Goal: Complete application form

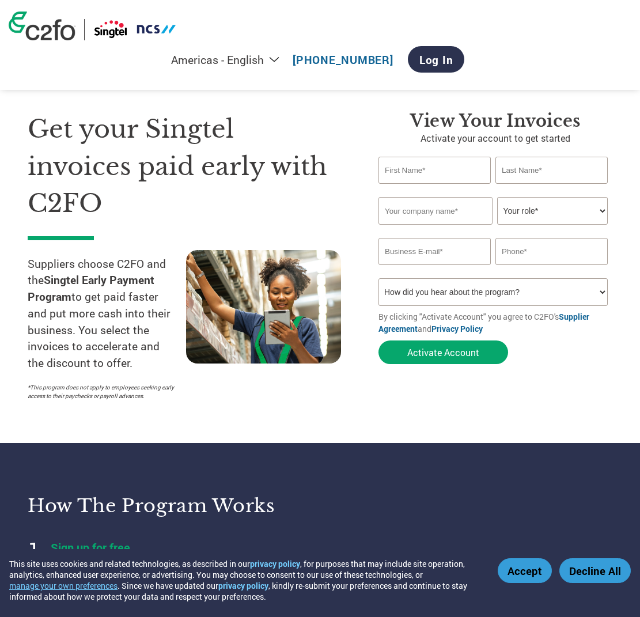
click at [402, 178] on input "text" at bounding box center [435, 170] width 112 height 27
type input "[PERSON_NAME]"
type input "Ding"
type input "[PERSON_NAME]"
type input "[PERSON_NAME][EMAIL_ADDRESS][DOMAIN_NAME]"
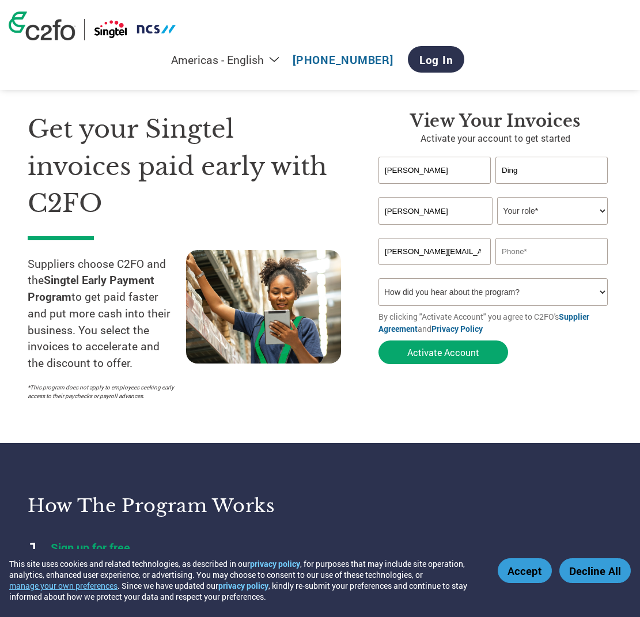
click at [486, 210] on input "[PERSON_NAME]" at bounding box center [436, 211] width 114 height 28
click at [617, 220] on section "Get your Singtel invoices paid early with C2FO Suppliers choose C2FO and the Si…" at bounding box center [320, 244] width 640 height 397
click at [451, 205] on input "[PERSON_NAME]" at bounding box center [436, 211] width 114 height 28
drag, startPoint x: 451, startPoint y: 206, endPoint x: 355, endPoint y: 213, distance: 95.9
click at [355, 213] on div "Get your Singtel invoices paid early with C2FO Suppliers choose C2FO and the Si…" at bounding box center [320, 236] width 585 height 342
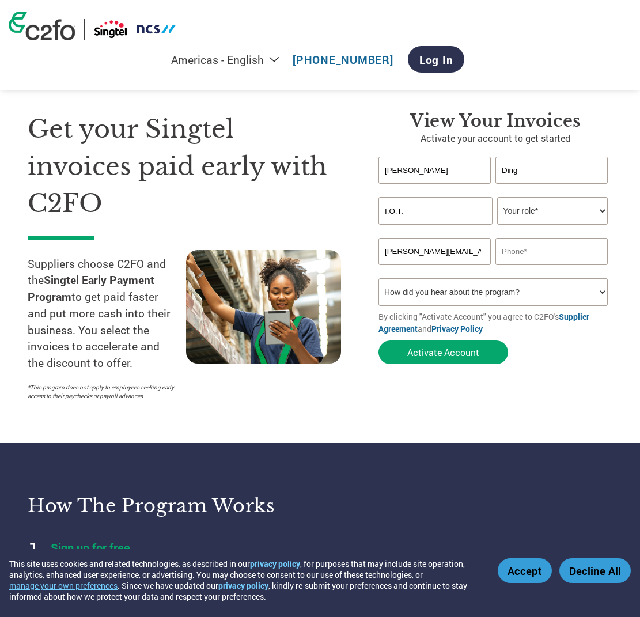
type input "I.O.T. Workz Pte. Ltd."
click at [600, 215] on select "Your role* CFO Controller Credit Manager Finance Director Treasurer CEO Preside…" at bounding box center [552, 211] width 111 height 28
select select "CONTROLLER"
click at [497, 197] on select "Your role* CFO Controller Credit Manager Finance Director Treasurer CEO Preside…" at bounding box center [552, 211] width 111 height 28
click at [557, 252] on input "text" at bounding box center [552, 251] width 112 height 27
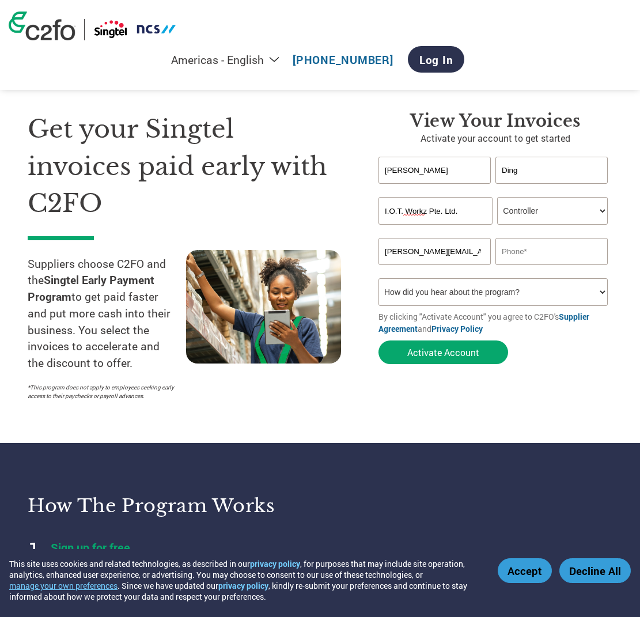
type input "85106963"
click at [464, 294] on select "How did you hear about the program? Received a letter Email Social Media Online…" at bounding box center [493, 292] width 229 height 28
select select "Email"
click at [379, 278] on select "How did you hear about the program? Received a letter Email Social Media Online…" at bounding box center [493, 292] width 229 height 28
click at [421, 361] on button "Activate Account" at bounding box center [444, 353] width 130 height 24
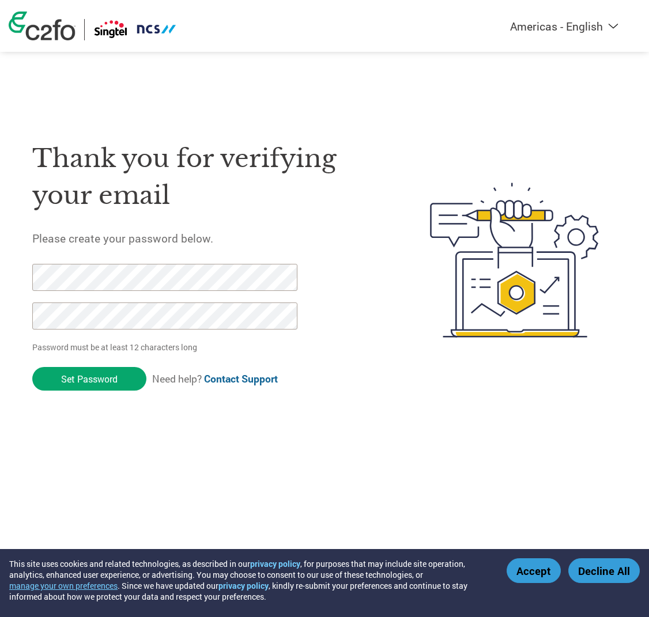
click at [364, 373] on div "Thank you for verifying your email Please create your password below. Password …" at bounding box center [207, 260] width 350 height 274
click at [69, 384] on input "Set Password" at bounding box center [89, 379] width 114 height 24
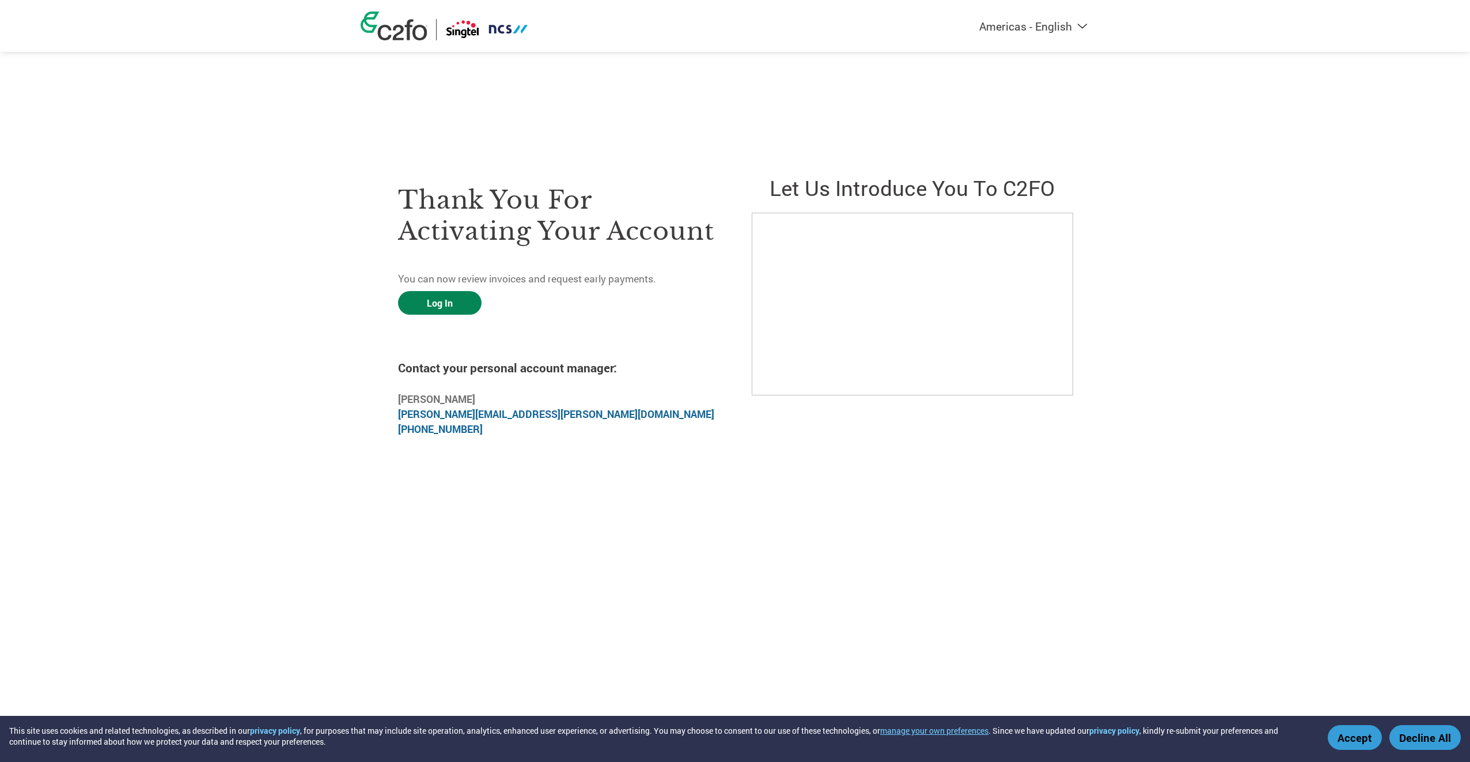
click at [449, 309] on link "Log In" at bounding box center [440, 303] width 84 height 24
